Goal: Navigation & Orientation: Find specific page/section

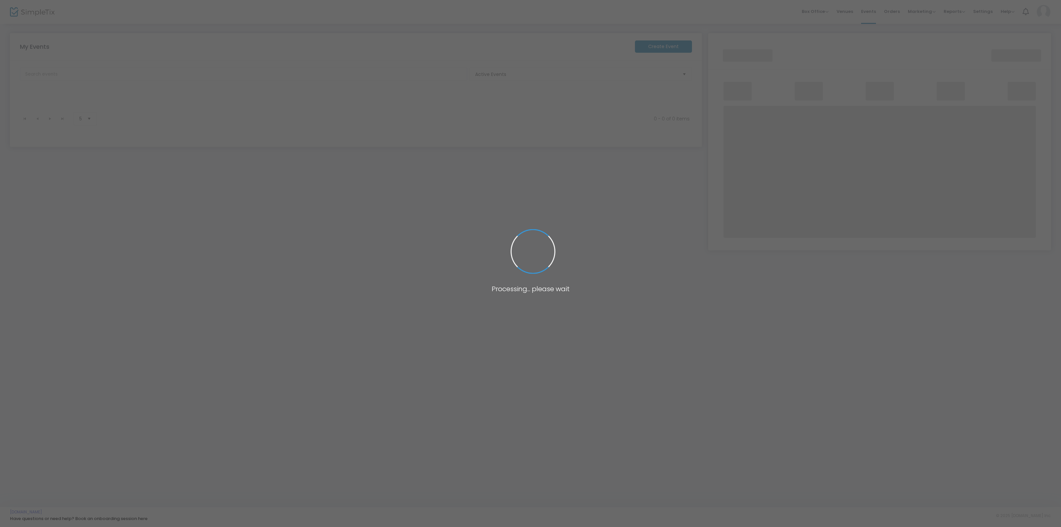
click at [414, 298] on span at bounding box center [530, 263] width 1061 height 527
